Goal: Obtain resource: Download file/media

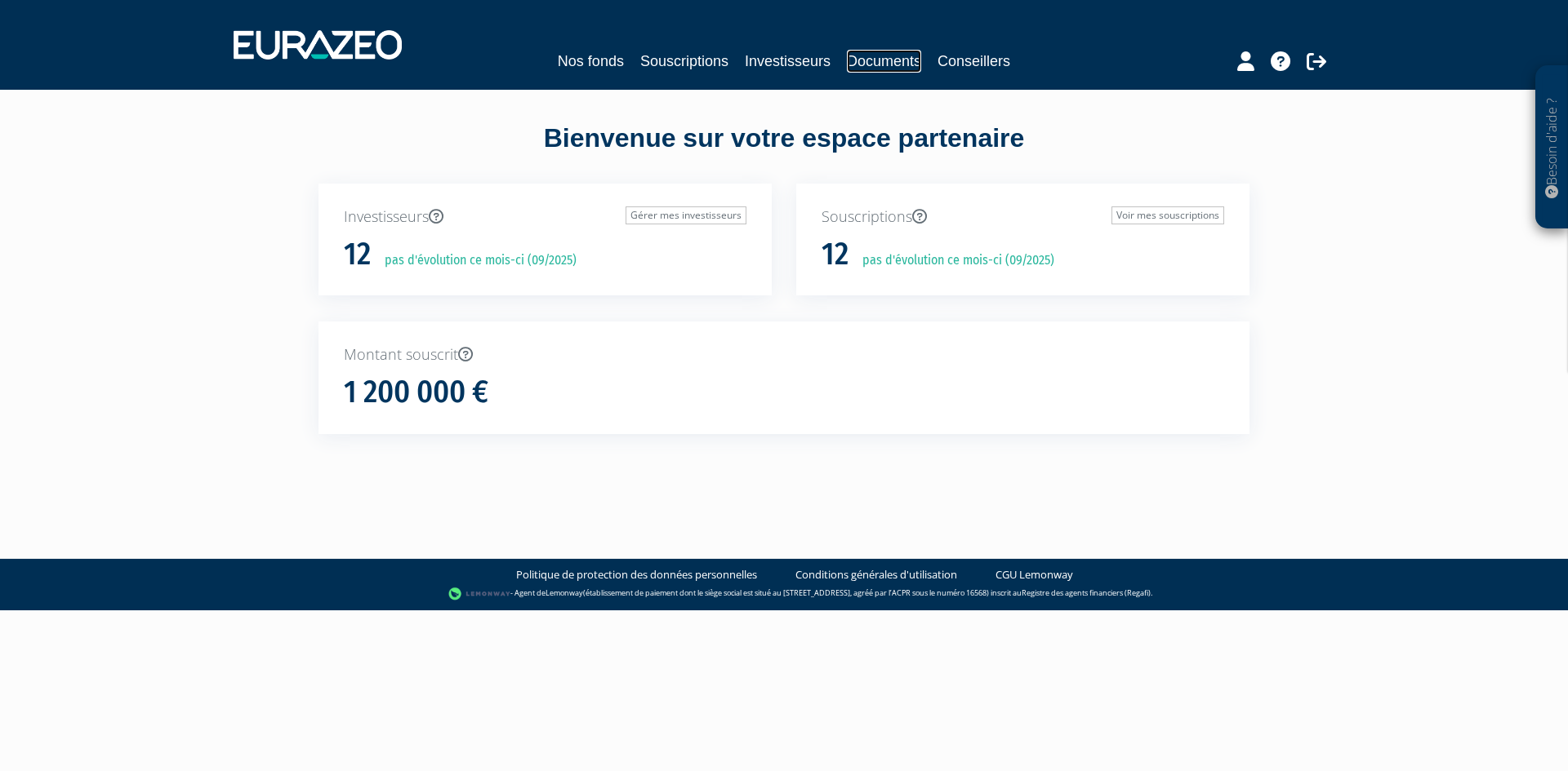
click at [874, 70] on link "Documents" at bounding box center [884, 61] width 74 height 23
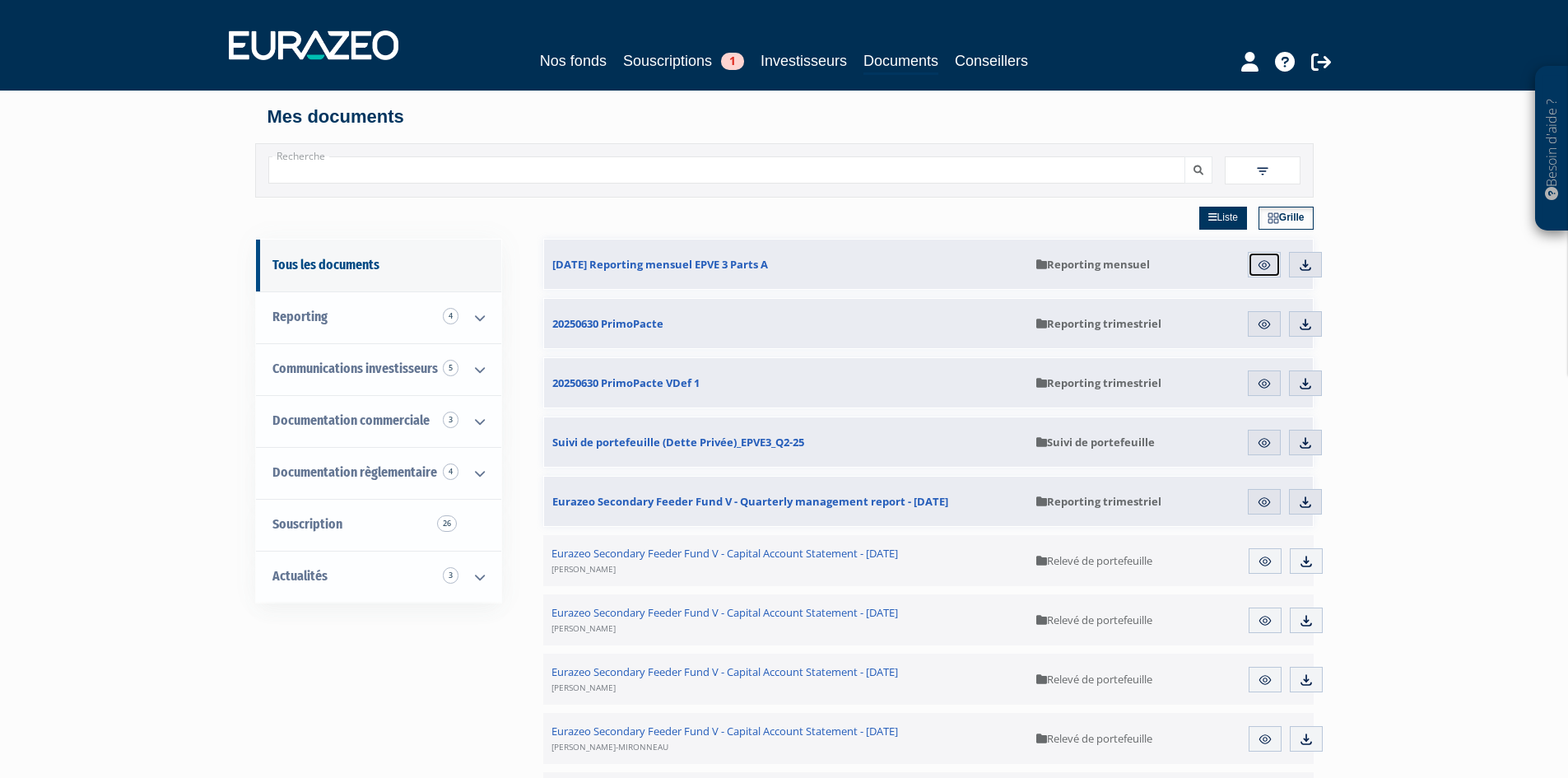
click at [1267, 259] on img at bounding box center [1264, 265] width 15 height 15
